Goal: Transaction & Acquisition: Purchase product/service

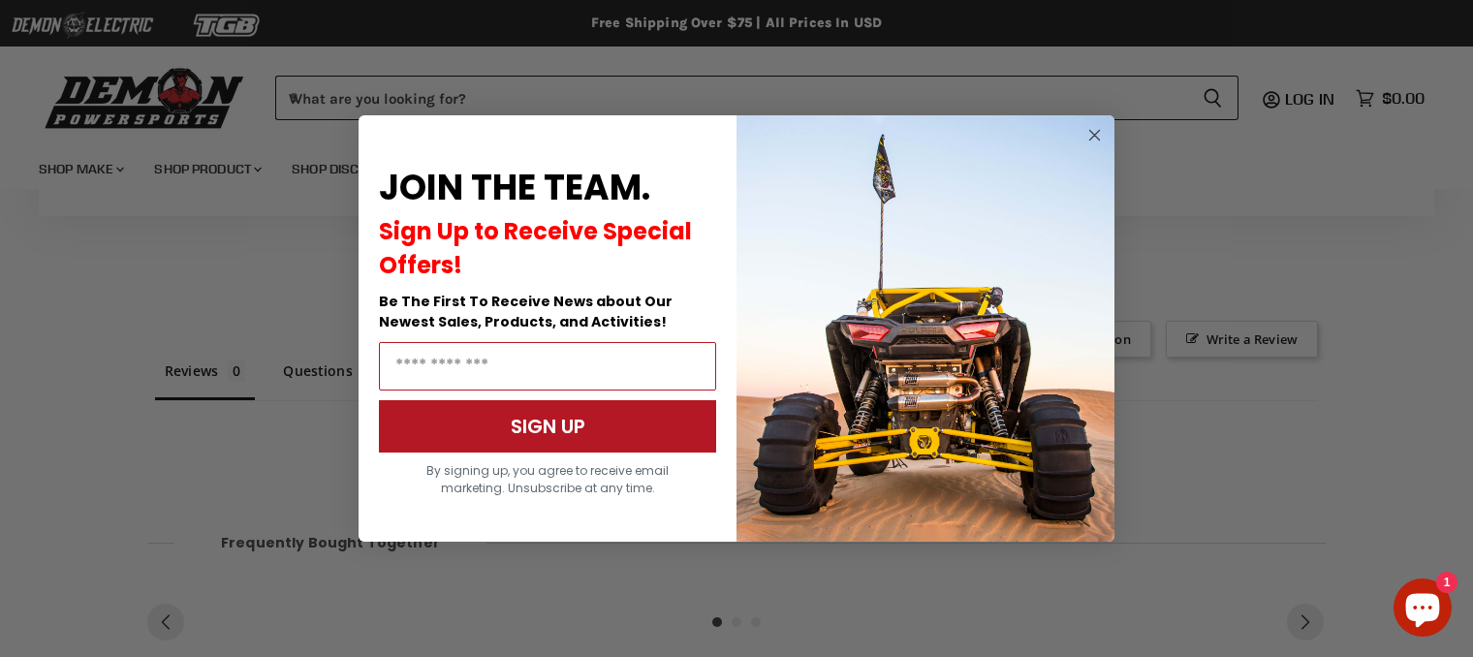
scroll to position [1153, 0]
